Goal: Information Seeking & Learning: Learn about a topic

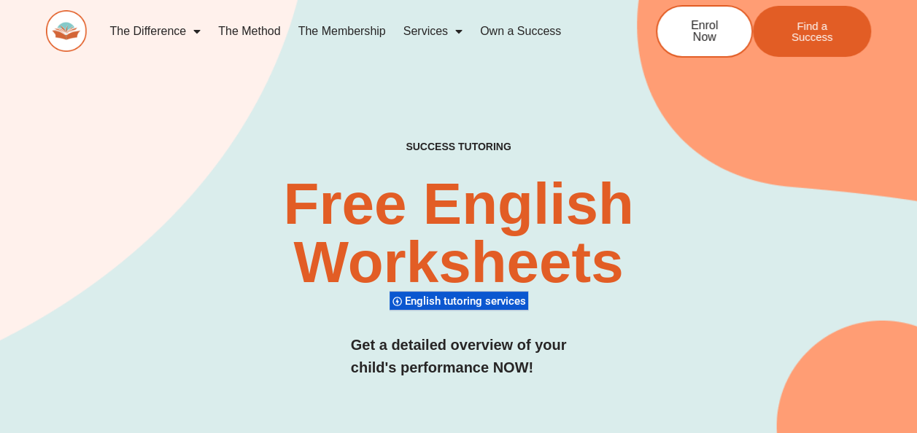
click at [260, 29] on link "The Method" at bounding box center [248, 32] width 79 height 34
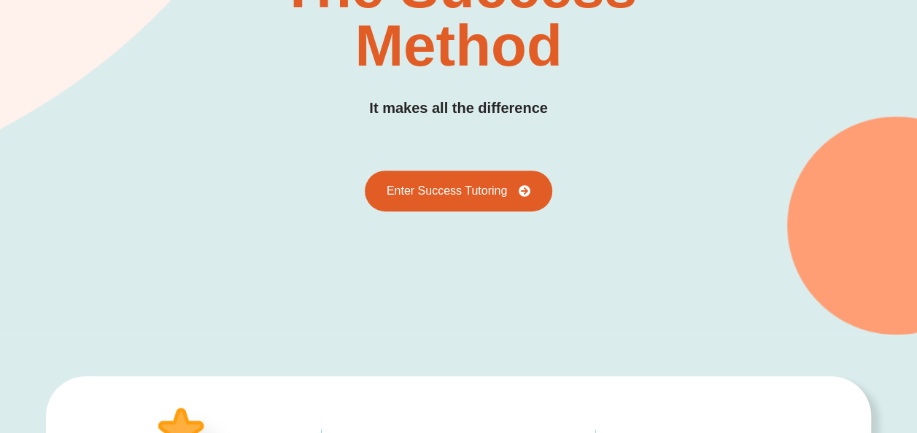
scroll to position [219, 0]
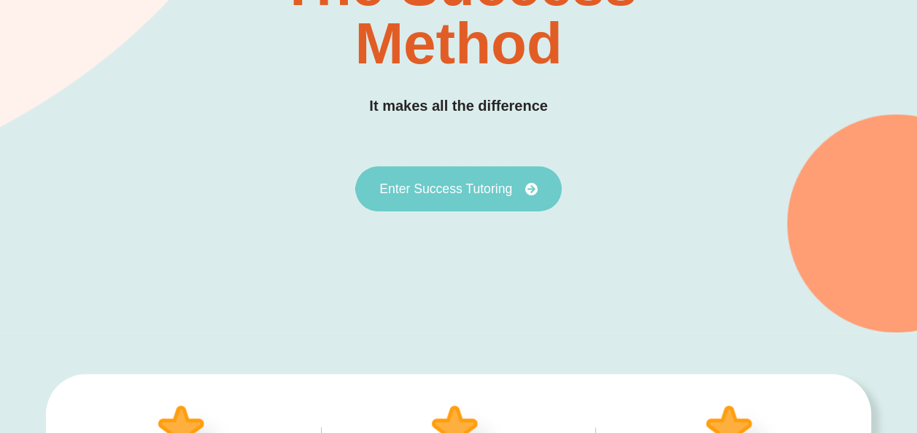
click at [470, 187] on span "Enter Success Tutoring" at bounding box center [445, 188] width 133 height 13
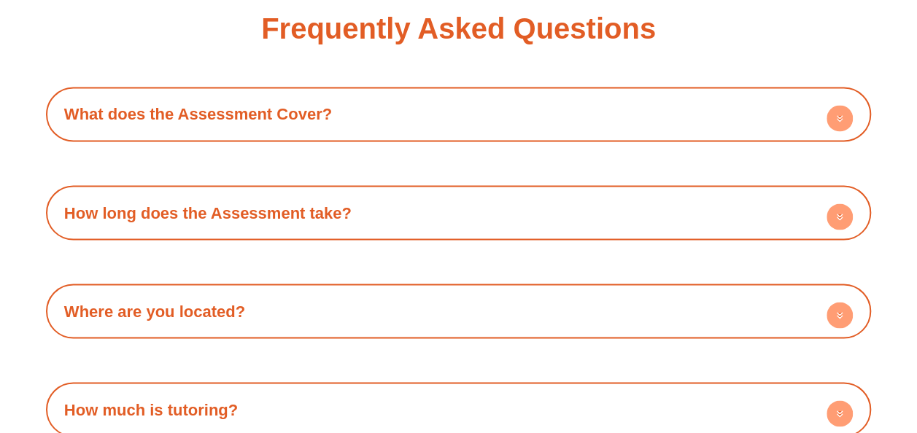
scroll to position [4010, 0]
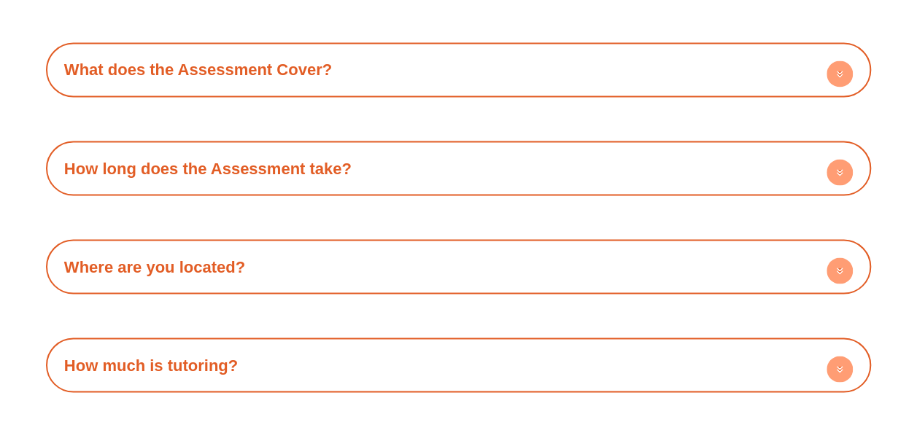
drag, startPoint x: 557, startPoint y: 14, endPoint x: 516, endPoint y: 1, distance: 43.4
click at [557, 14] on div "Frequently Asked Questions What does the Assessment Cover? When we assess stude…" at bounding box center [458, 280] width 825 height 702
